Goal: Transaction & Acquisition: Purchase product/service

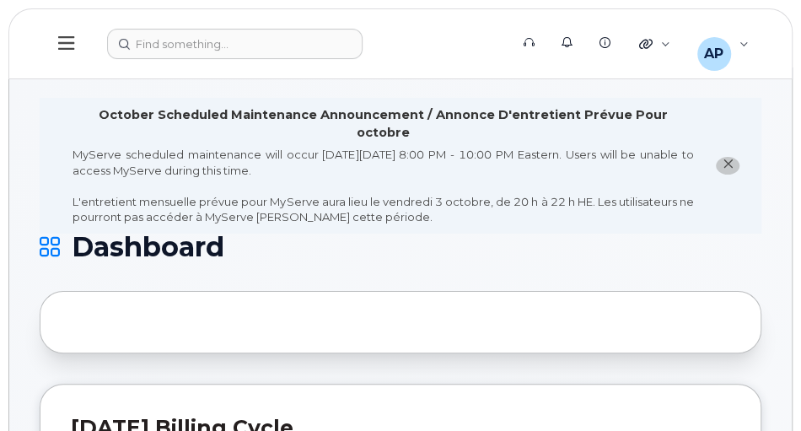
click at [58, 45] on icon at bounding box center [66, 43] width 16 height 19
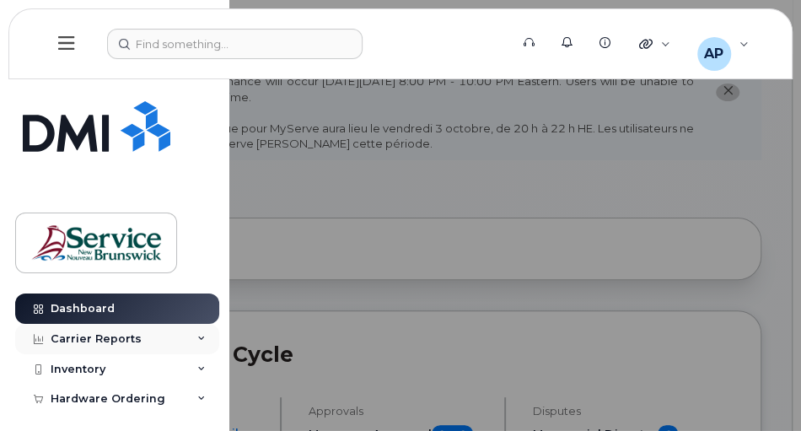
scroll to position [96, 0]
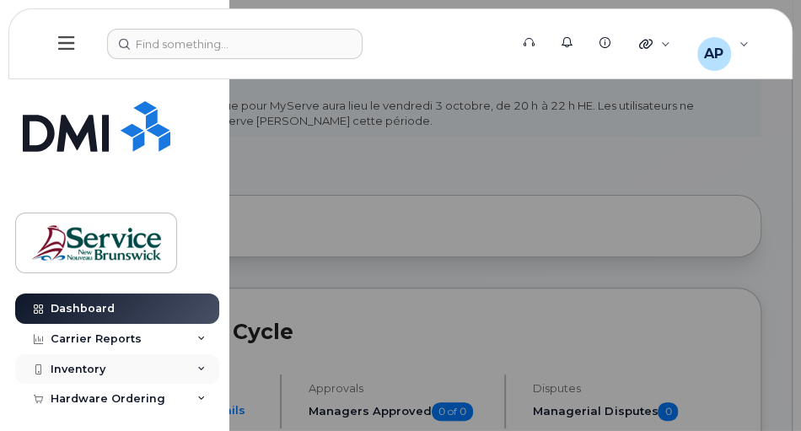
click at [140, 366] on div "Inventory" at bounding box center [117, 369] width 204 height 30
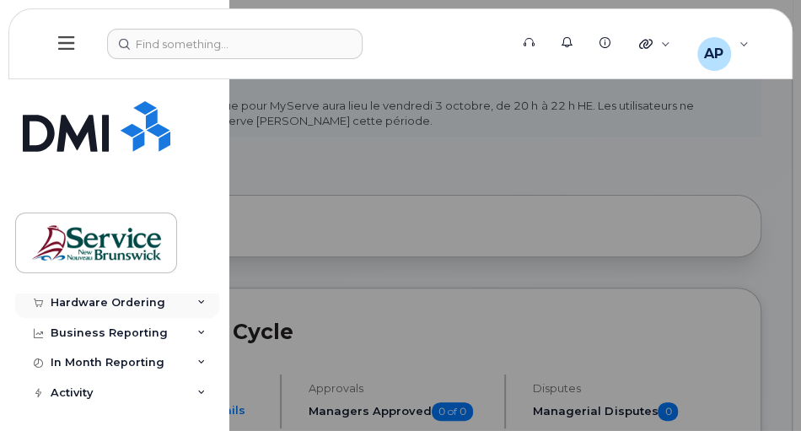
click at [140, 305] on div "Hardware Ordering" at bounding box center [108, 302] width 115 height 13
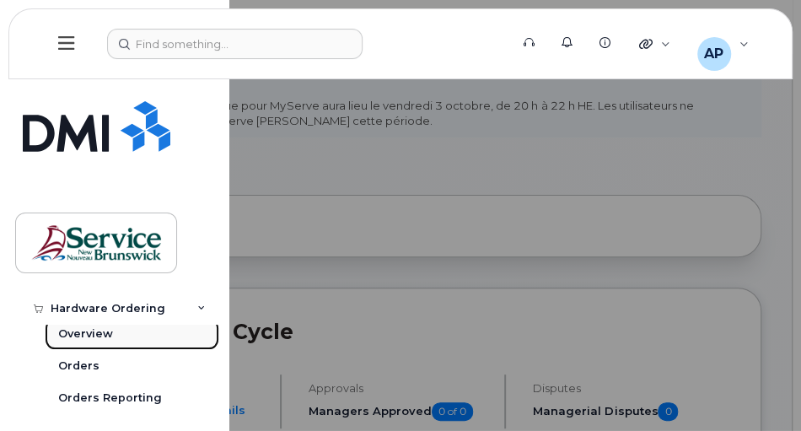
click at [91, 326] on div "Overview" at bounding box center [85, 333] width 55 height 15
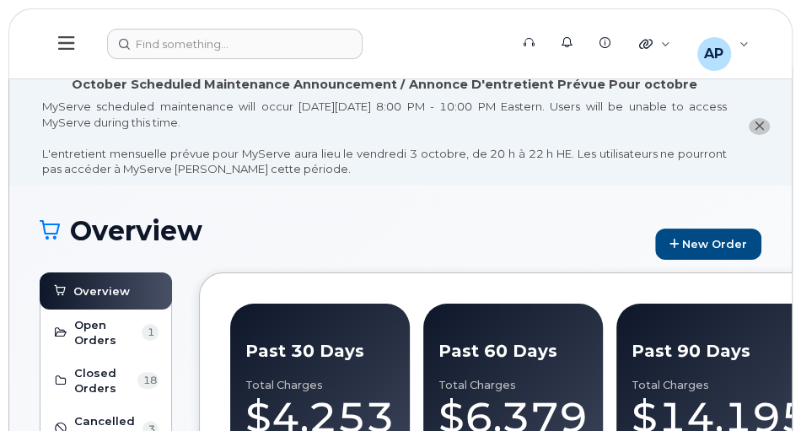
click at [70, 45] on icon at bounding box center [66, 43] width 16 height 19
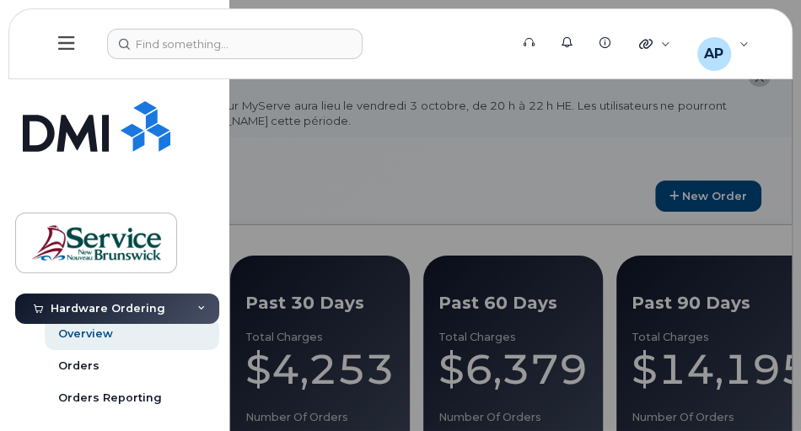
scroll to position [144, 0]
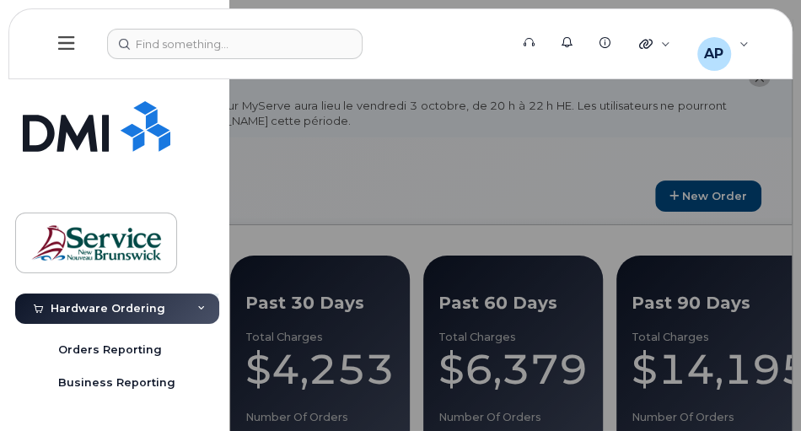
click at [142, 312] on div "Hardware Ordering" at bounding box center [108, 308] width 115 height 13
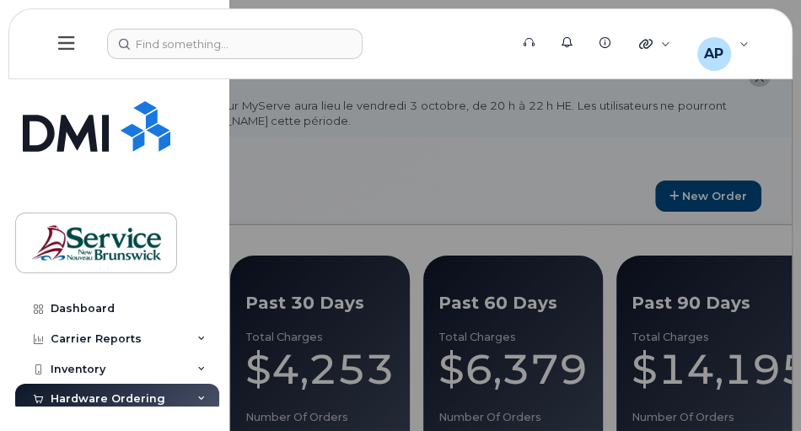
scroll to position [48, 0]
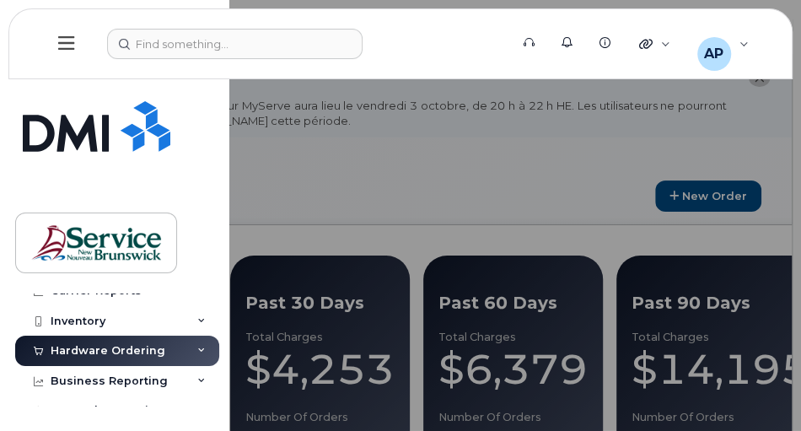
click at [194, 345] on div "Hardware Ordering" at bounding box center [117, 350] width 204 height 30
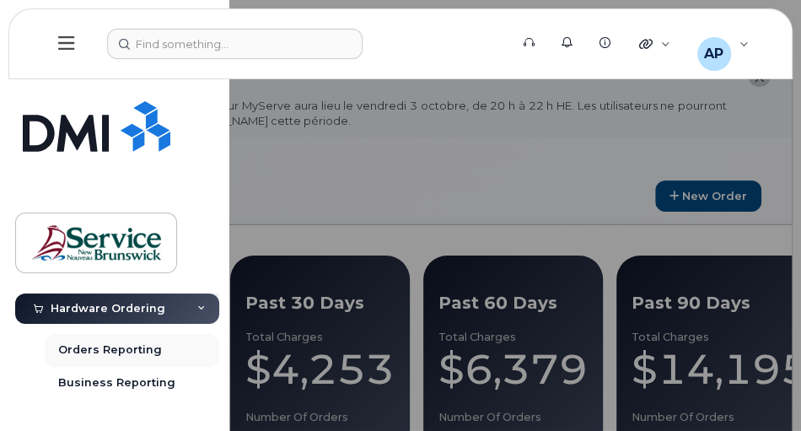
scroll to position [96, 0]
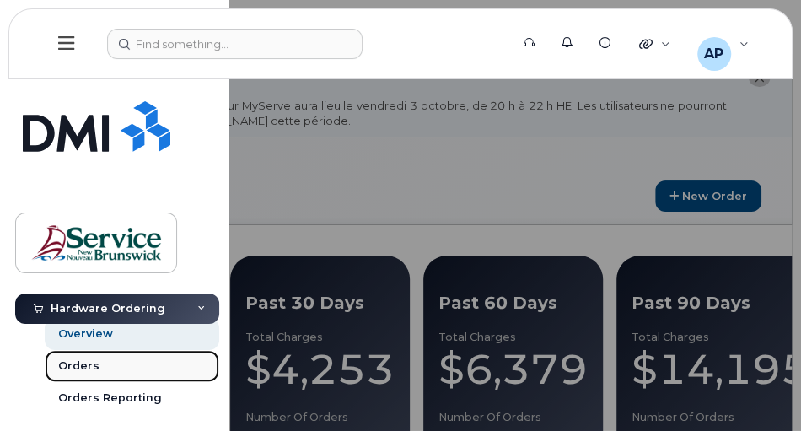
click at [95, 363] on div "Orders" at bounding box center [78, 365] width 41 height 15
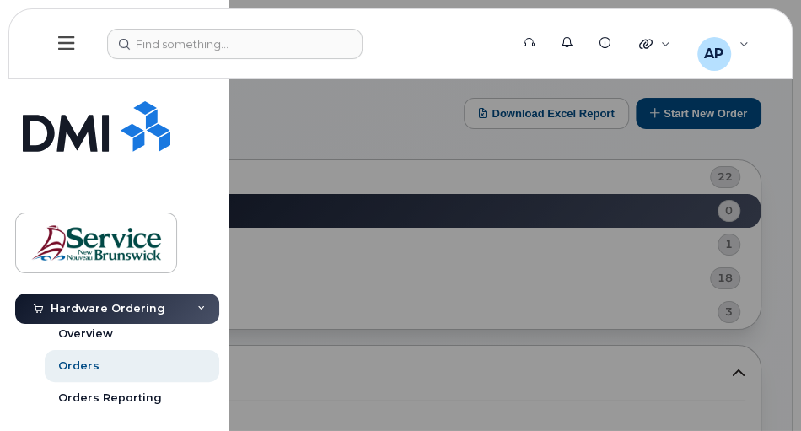
click at [779, 218] on div at bounding box center [400, 215] width 801 height 431
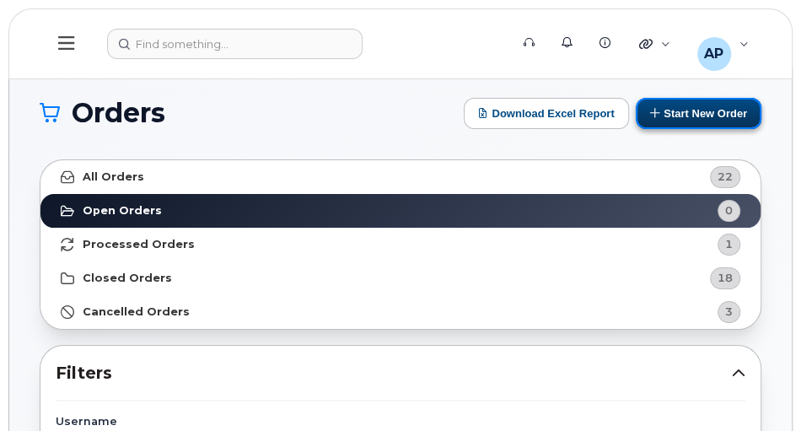
click at [696, 105] on button "Start New Order" at bounding box center [698, 113] width 126 height 31
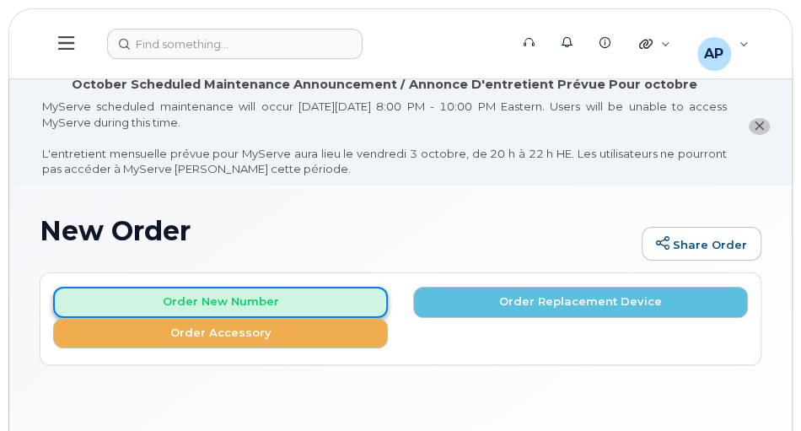
click at [295, 304] on button "Order New Number" at bounding box center [220, 302] width 335 height 31
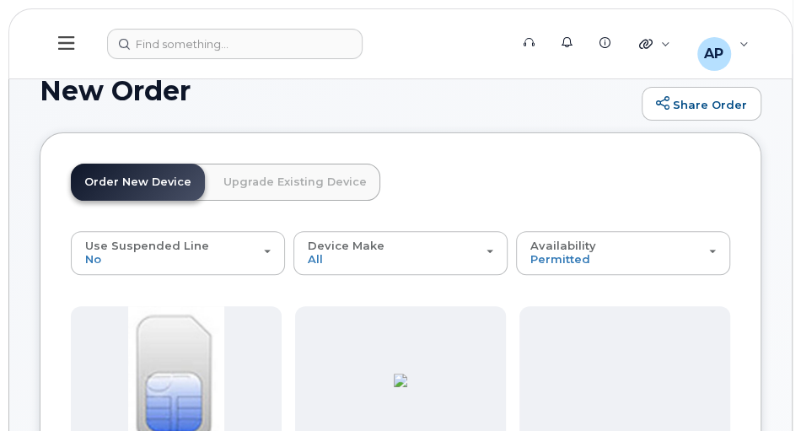
scroll to position [48, 0]
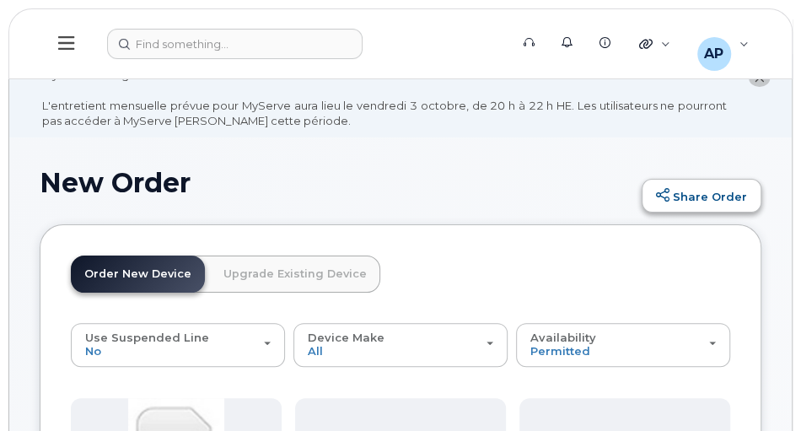
click at [743, 196] on link "Share Order" at bounding box center [701, 196] width 120 height 34
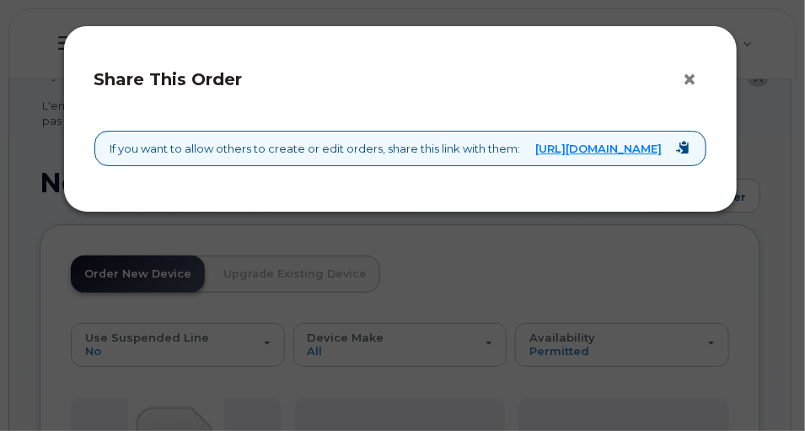
click at [693, 78] on button "×" at bounding box center [695, 79] width 24 height 25
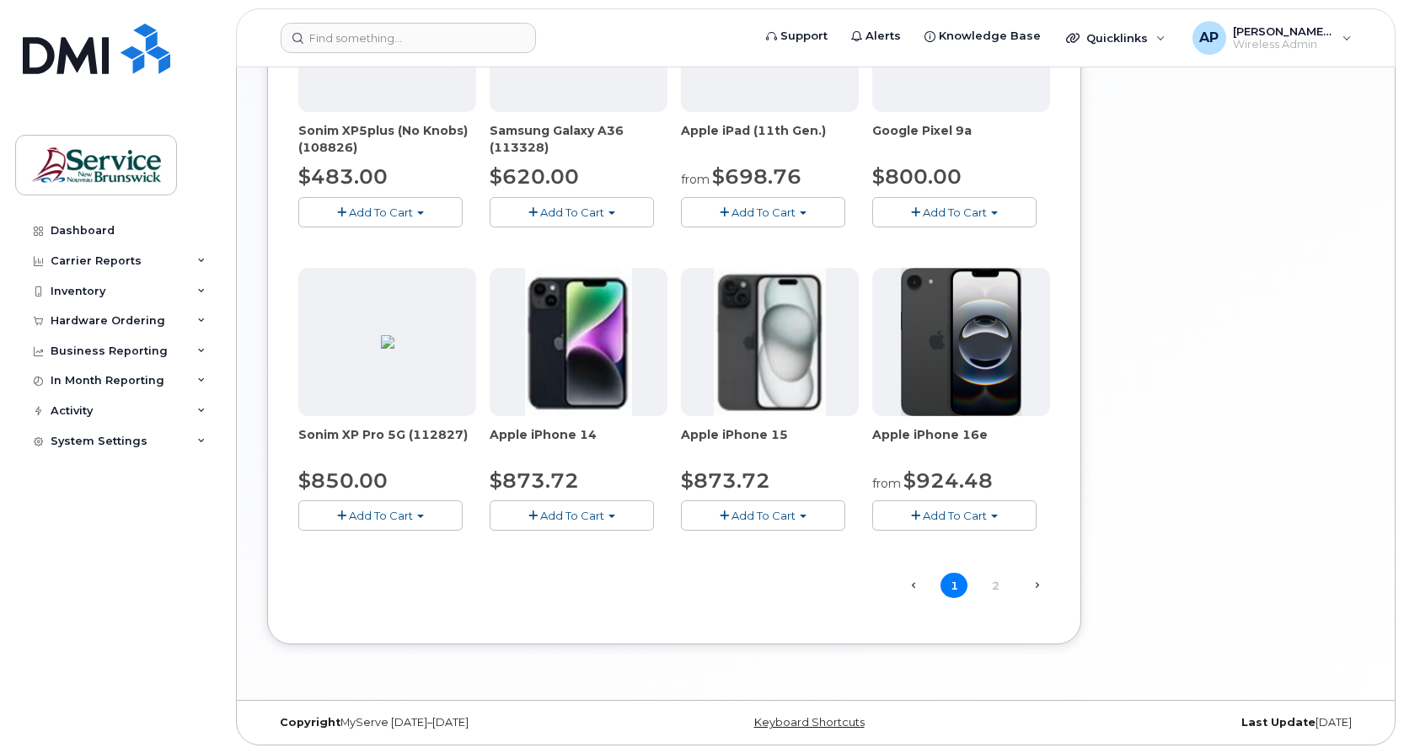
scroll to position [1059, 0]
click at [800, 430] on link "Next →" at bounding box center [1036, 585] width 27 height 22
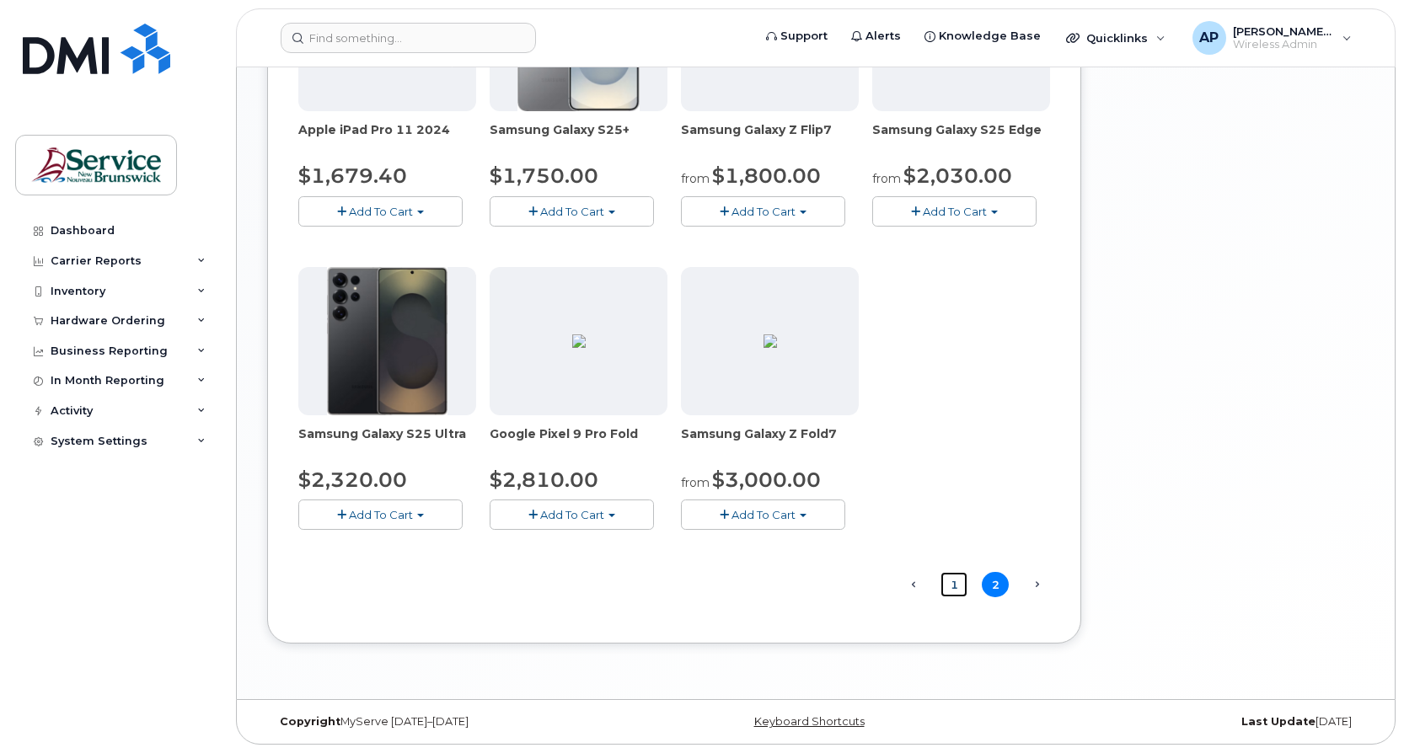
click at [800, 430] on link "1" at bounding box center [954, 585] width 27 height 26
